Goal: Information Seeking & Learning: Learn about a topic

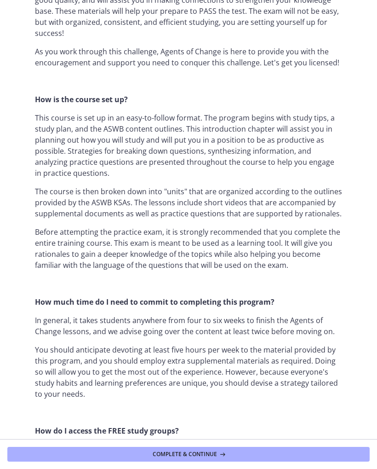
scroll to position [347, 0]
click at [20, 349] on section "Welcome! We are grateful that you have placed your trust in Agents of Change to…" at bounding box center [188, 219] width 377 height 439
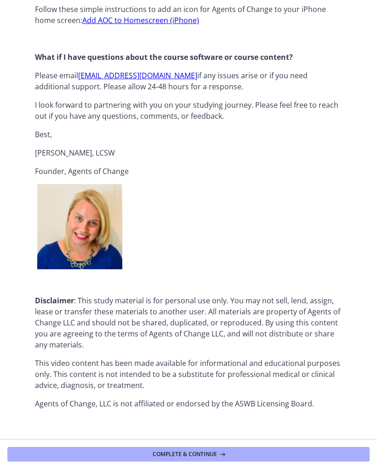
scroll to position [961, 0]
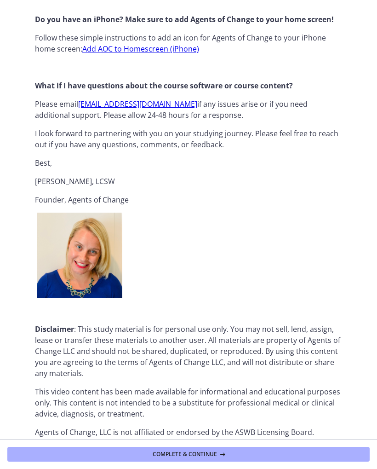
click at [87, 453] on button "Complete & continue" at bounding box center [188, 454] width 363 height 15
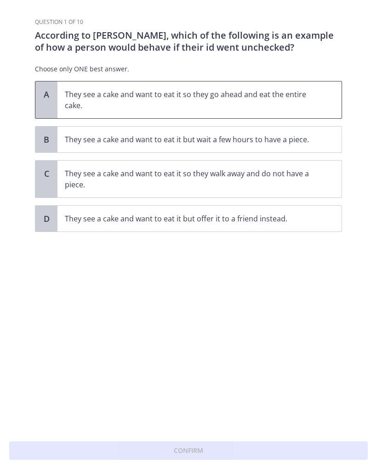
click at [41, 92] on div "A" at bounding box center [46, 99] width 22 height 37
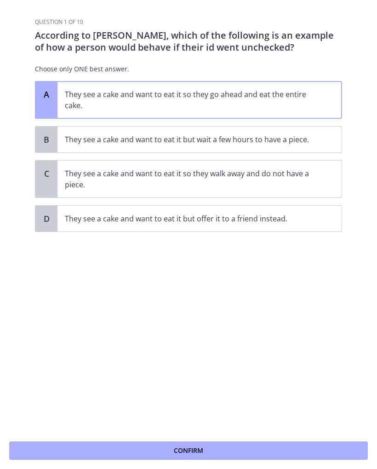
click at [144, 450] on button "Confirm" at bounding box center [188, 450] width 359 height 18
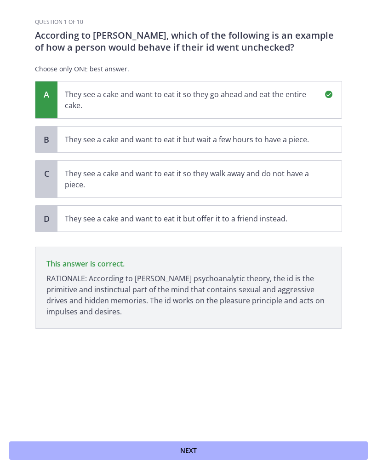
click at [94, 450] on button "Next" at bounding box center [188, 450] width 359 height 18
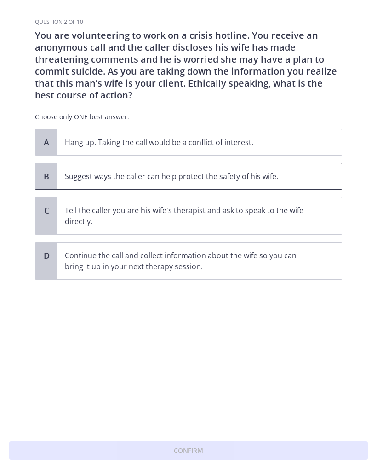
click at [78, 177] on p "Suggest ways the caller can help protect the safety of his wife." at bounding box center [190, 176] width 251 height 11
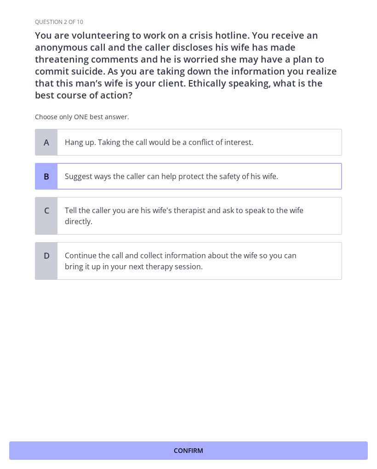
click at [166, 453] on button "Confirm" at bounding box center [188, 450] width 359 height 18
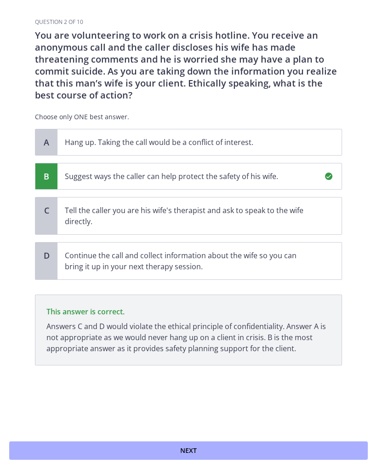
click at [142, 453] on button "Next" at bounding box center [188, 450] width 359 height 18
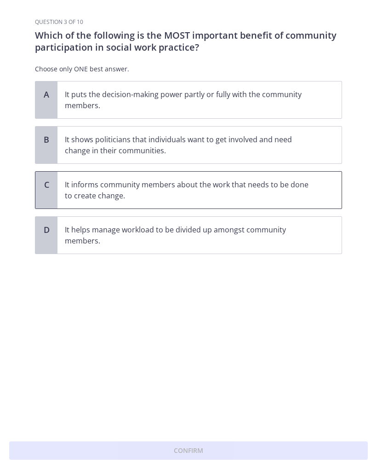
click at [67, 186] on p "It informs community members about the work that needs to be done to create cha…" at bounding box center [190, 190] width 251 height 22
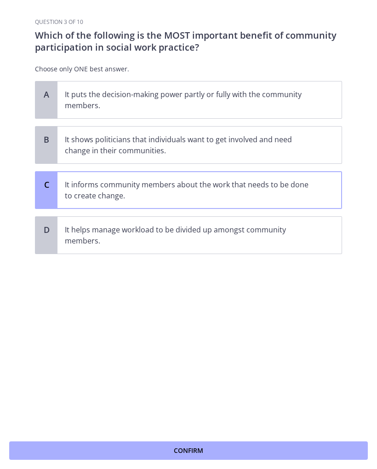
click at [174, 454] on span "Confirm" at bounding box center [188, 450] width 29 height 11
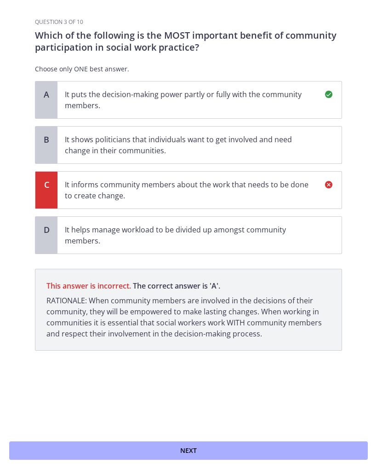
click at [158, 447] on button "Next" at bounding box center [188, 450] width 359 height 18
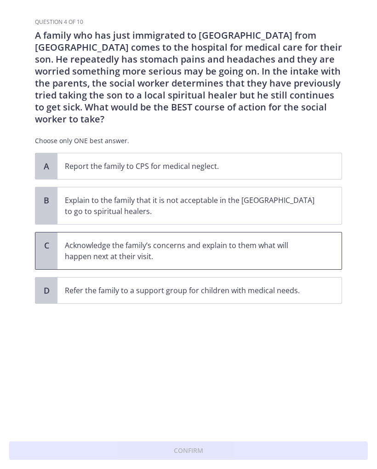
click at [85, 240] on p "Acknowledge the family’s concerns and explain to them what will happen next at …" at bounding box center [190, 251] width 251 height 22
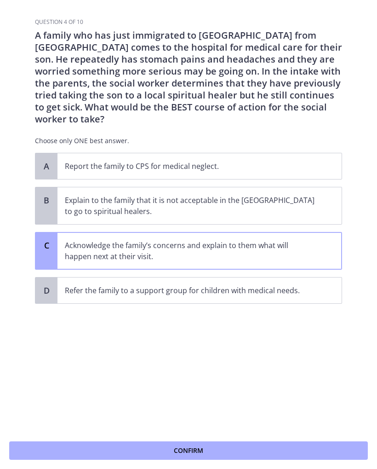
click at [178, 449] on span "Confirm" at bounding box center [188, 450] width 29 height 11
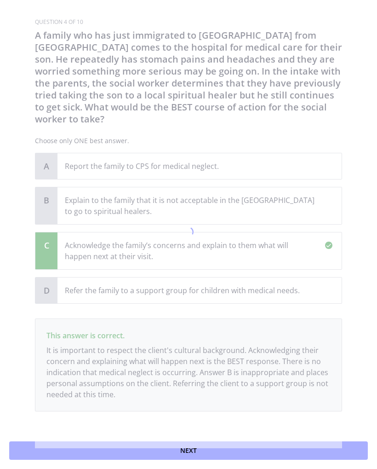
scroll to position [4, 0]
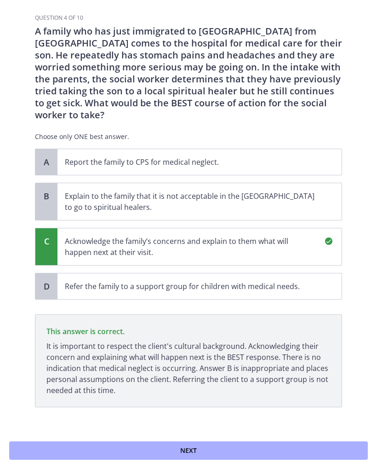
click at [99, 345] on p "It is important to respect the client's cultural background. Acknowledging thei…" at bounding box center [188, 368] width 284 height 55
click at [150, 452] on button "Next" at bounding box center [188, 450] width 359 height 18
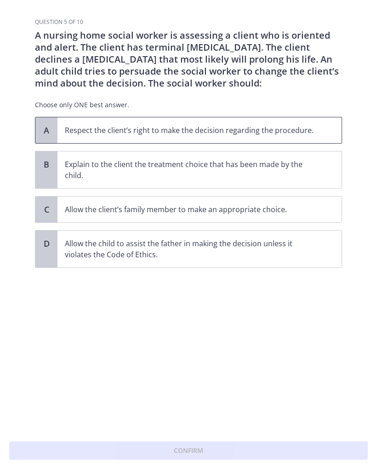
click at [70, 137] on span "Respect the client’s right to make the decision regarding the procedure." at bounding box center [200, 130] width 284 height 26
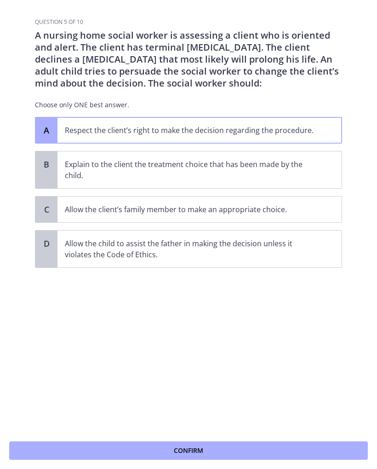
click at [159, 451] on button "Confirm" at bounding box center [188, 450] width 359 height 18
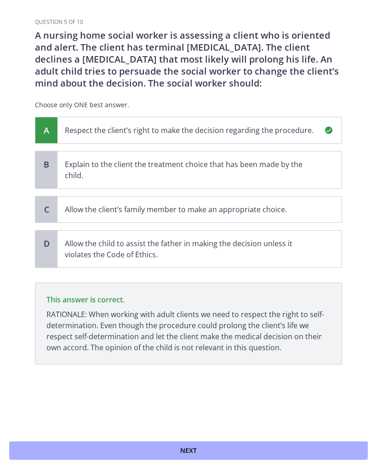
click at [149, 451] on button "Next" at bounding box center [188, 450] width 359 height 18
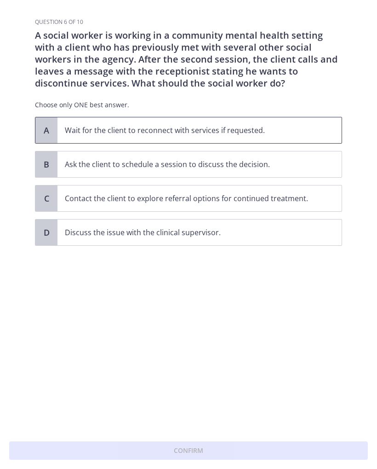
click at [85, 129] on p "Wait for the client to reconnect with services if requested." at bounding box center [190, 130] width 251 height 11
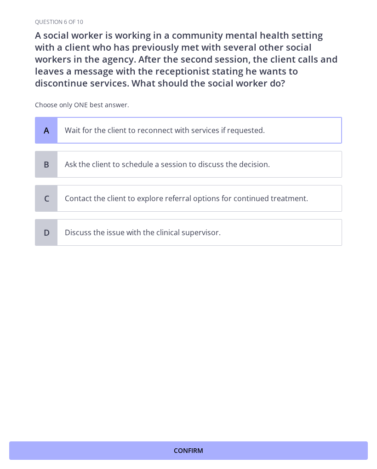
click at [149, 451] on button "Confirm" at bounding box center [188, 450] width 359 height 18
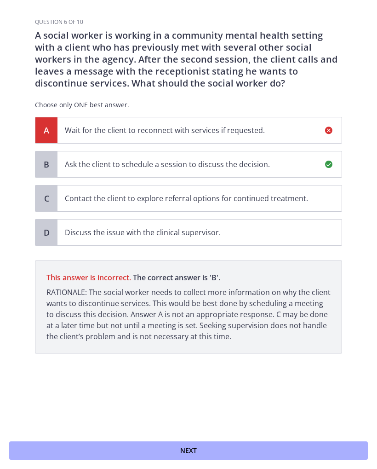
click at [144, 455] on button "Next" at bounding box center [188, 450] width 359 height 18
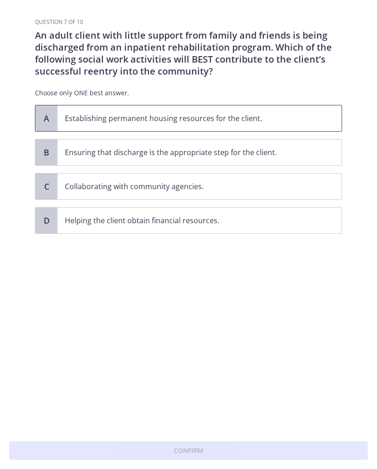
click at [53, 114] on div "A" at bounding box center [46, 118] width 22 height 26
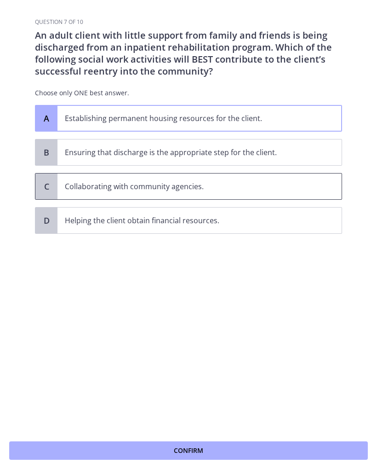
click at [71, 190] on p "Collaborating with community agencies." at bounding box center [190, 186] width 251 height 11
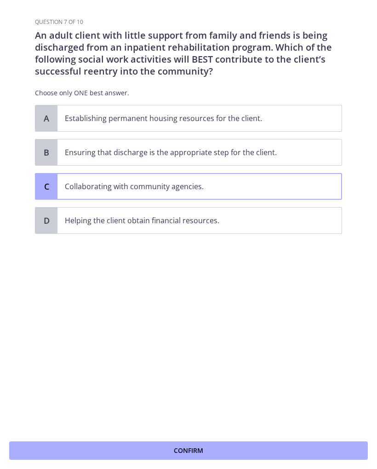
click at [175, 448] on span "Confirm" at bounding box center [188, 450] width 29 height 11
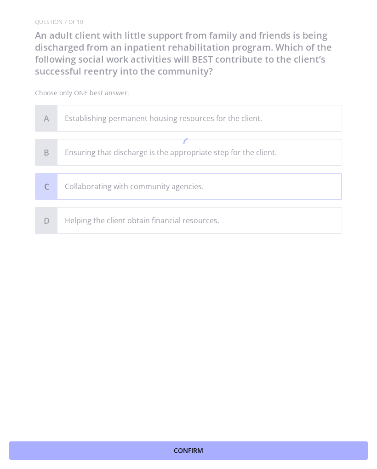
click at [175, 448] on span "Confirm" at bounding box center [188, 450] width 29 height 11
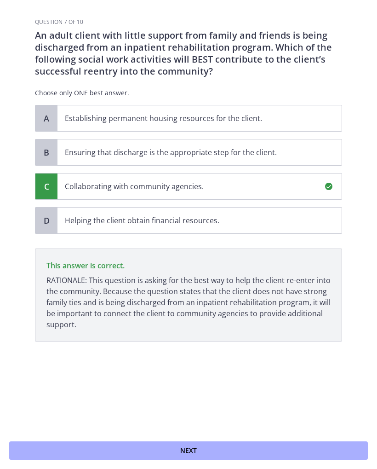
click at [130, 455] on button "Next" at bounding box center [188, 450] width 359 height 18
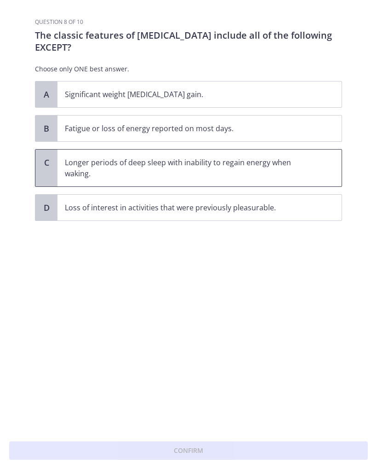
click at [48, 167] on span "C" at bounding box center [46, 162] width 11 height 11
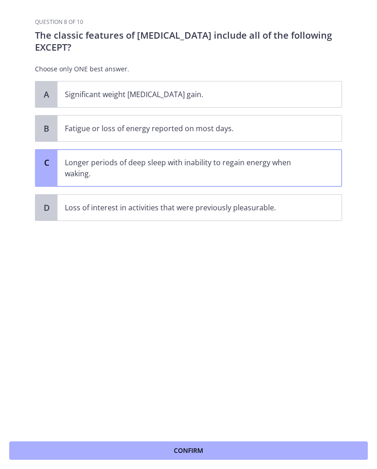
click at [155, 452] on button "Confirm" at bounding box center [188, 450] width 359 height 18
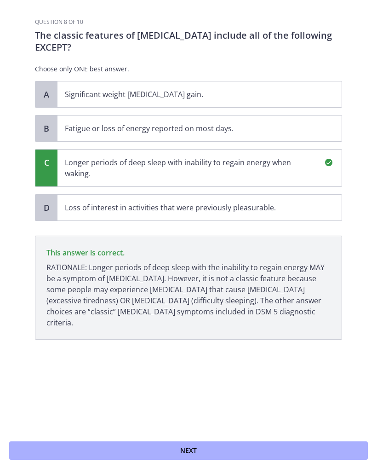
click at [114, 449] on button "Next" at bounding box center [188, 450] width 359 height 18
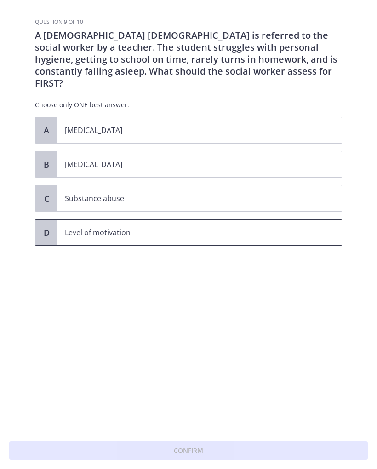
click at [51, 229] on div "D" at bounding box center [46, 233] width 22 height 26
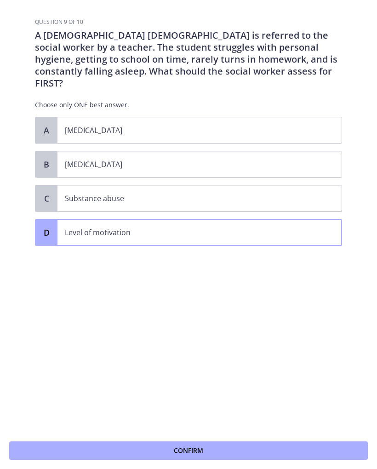
click at [123, 453] on button "Confirm" at bounding box center [188, 450] width 359 height 18
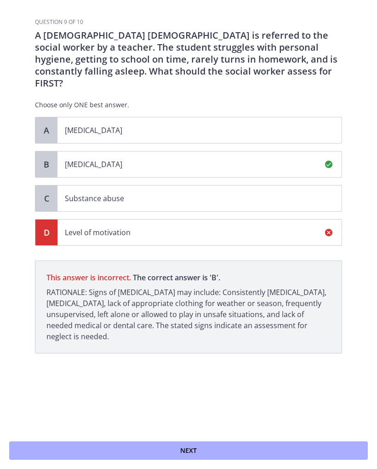
click at [43, 452] on button "Next" at bounding box center [188, 450] width 359 height 18
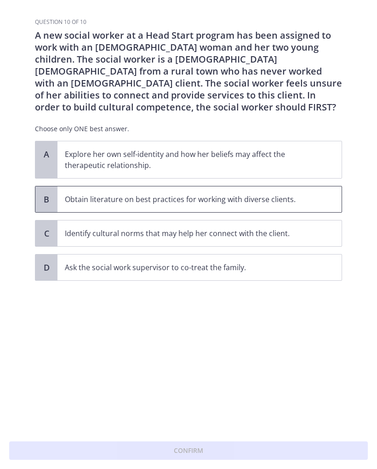
click at [64, 202] on span "Obtain literature on best practices for working with diverse clients." at bounding box center [200, 199] width 284 height 26
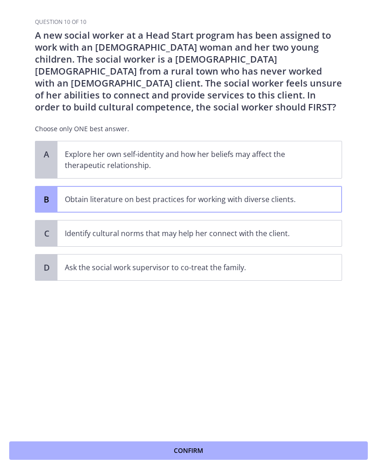
click at [87, 445] on button "Confirm" at bounding box center [188, 450] width 359 height 18
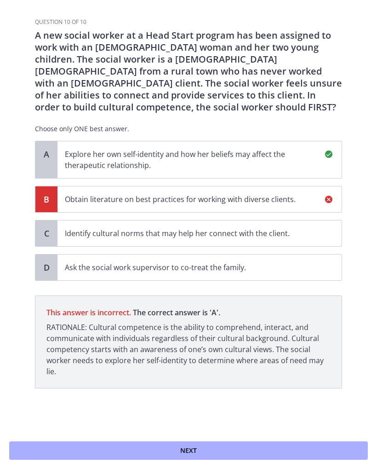
click at [74, 454] on button "Next" at bounding box center [188, 450] width 359 height 18
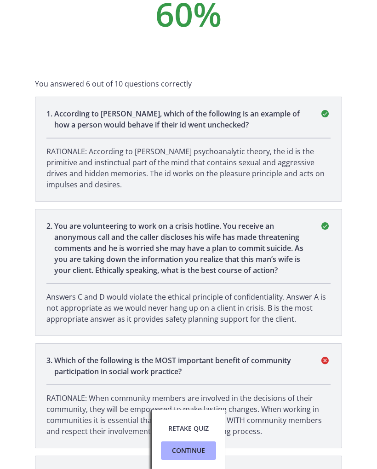
scroll to position [76, 0]
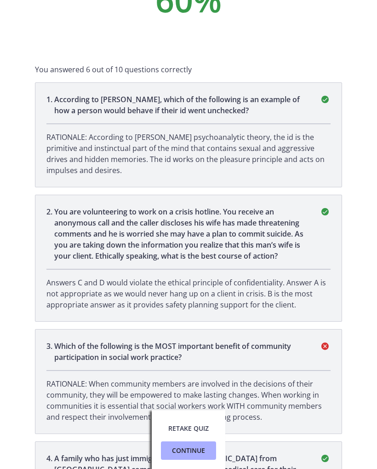
click at [173, 450] on span "Continue" at bounding box center [188, 450] width 33 height 11
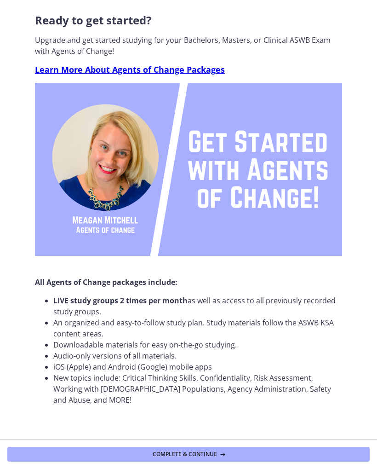
scroll to position [11, 0]
click at [85, 457] on button "Complete & continue" at bounding box center [188, 454] width 363 height 15
